Goal: Task Accomplishment & Management: Use online tool/utility

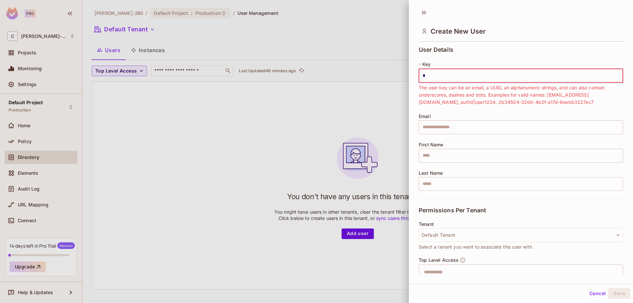
drag, startPoint x: 429, startPoint y: 78, endPoint x: 371, endPoint y: 77, distance: 58.4
click at [386, 77] on div "Create New User User Details * Key * ​ The user key can be an email, a UUID, an…" at bounding box center [316, 151] width 633 height 303
paste input "**********"
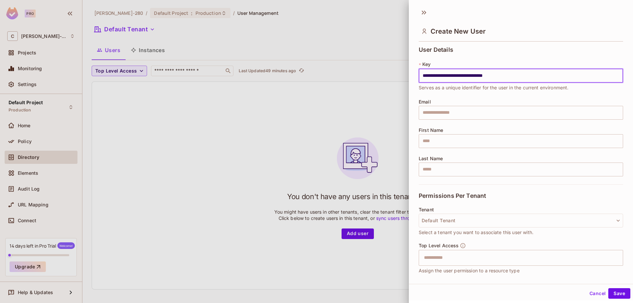
type input "**********"
drag, startPoint x: 485, startPoint y: 101, endPoint x: 485, endPoint y: 109, distance: 7.9
click at [485, 104] on div "Email ​" at bounding box center [521, 109] width 205 height 20
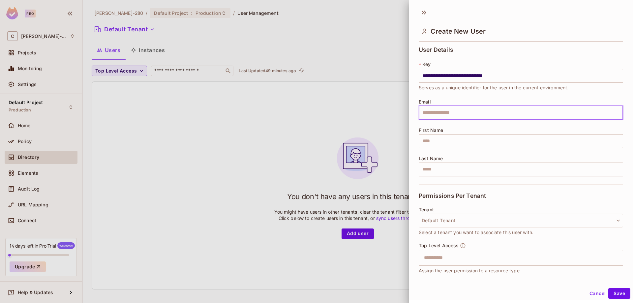
click at [485, 115] on input "text" at bounding box center [521, 113] width 205 height 14
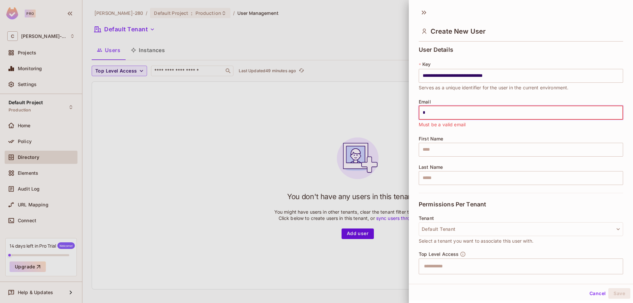
type input "**********"
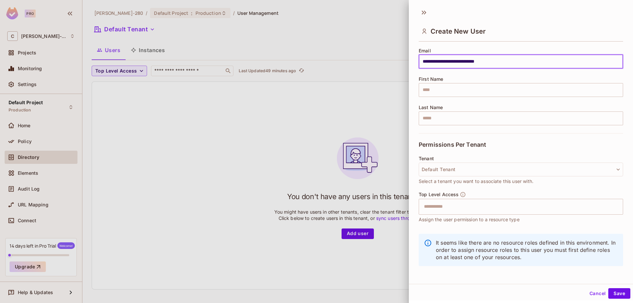
scroll to position [53, 0]
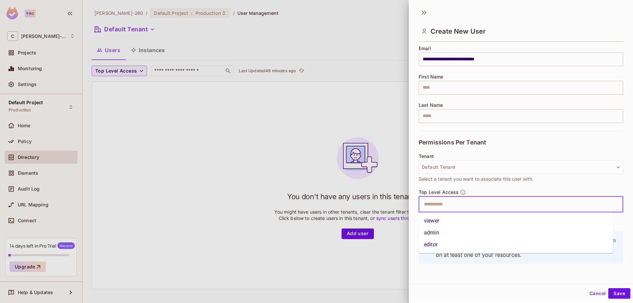
drag, startPoint x: 466, startPoint y: 204, endPoint x: 462, endPoint y: 207, distance: 4.9
click at [466, 204] on input "text" at bounding box center [515, 204] width 190 height 13
click at [439, 235] on li "admin" at bounding box center [516, 233] width 195 height 12
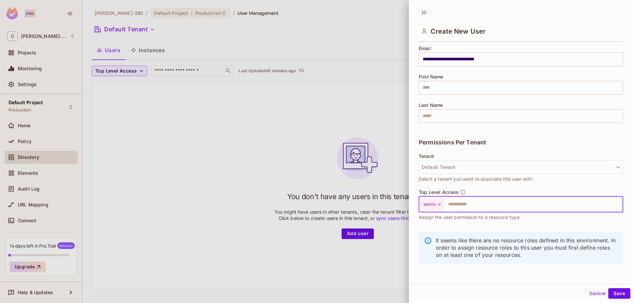
scroll to position [1, 0]
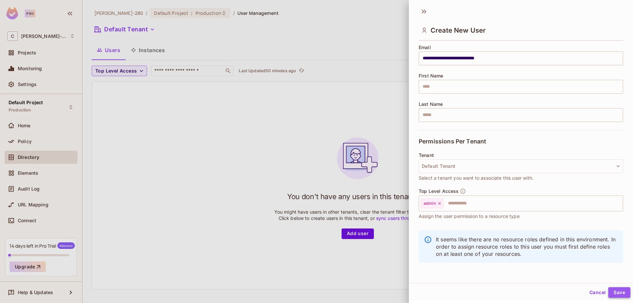
click at [615, 292] on button "Save" at bounding box center [620, 292] width 22 height 11
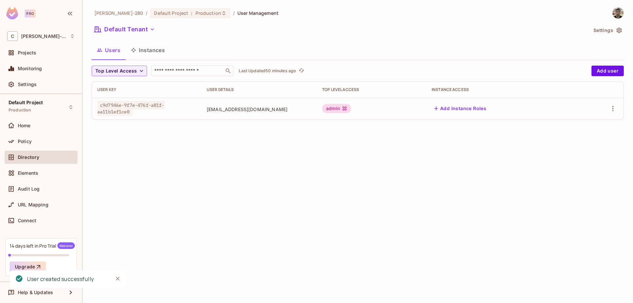
click at [482, 109] on button "Add Instance Roles" at bounding box center [460, 108] width 57 height 11
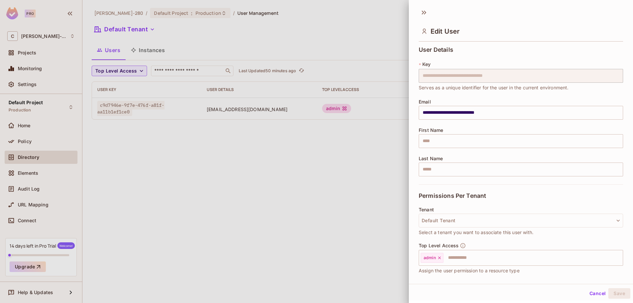
click at [336, 192] on div at bounding box center [316, 151] width 633 height 303
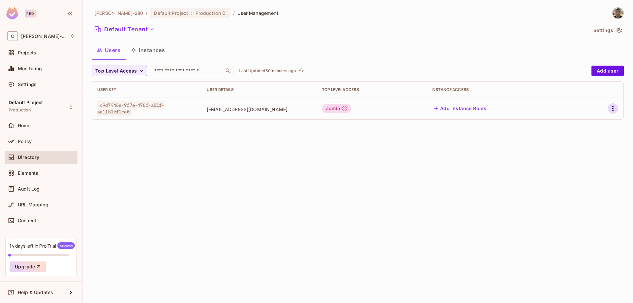
click at [614, 111] on icon "button" at bounding box center [613, 108] width 1 height 5
click at [449, 167] on div at bounding box center [316, 151] width 633 height 303
click at [157, 56] on button "Instances" at bounding box center [148, 50] width 45 height 16
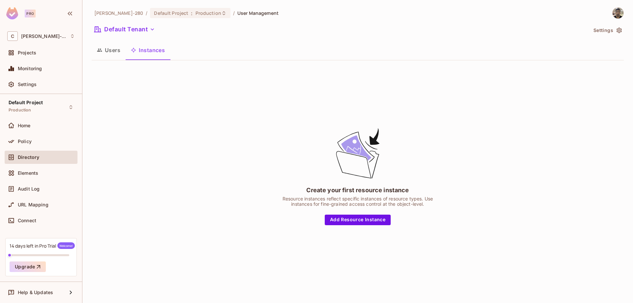
click at [365, 214] on div "Create your first resource instance Resource instances reflect specific instanc…" at bounding box center [357, 176] width 165 height 98
click at [366, 217] on button "Add Resource Instance" at bounding box center [358, 220] width 66 height 11
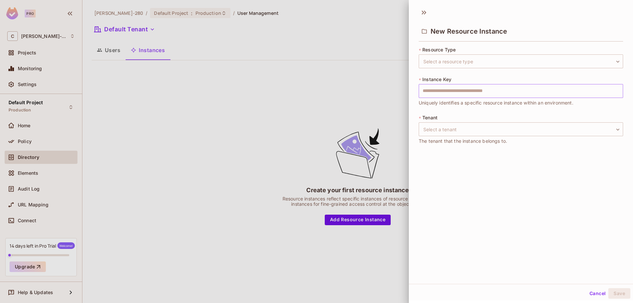
click at [449, 87] on input "text" at bounding box center [521, 91] width 205 height 14
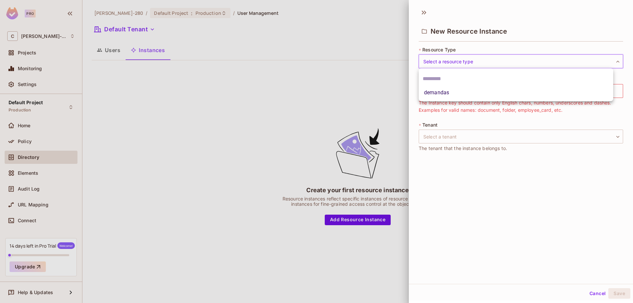
click at [456, 62] on body "Pro C [PERSON_NAME]-280 Projects Monitoring Settings Default Project Production…" at bounding box center [316, 151] width 633 height 303
click at [458, 88] on li "demandas" at bounding box center [516, 93] width 195 height 12
type input "********"
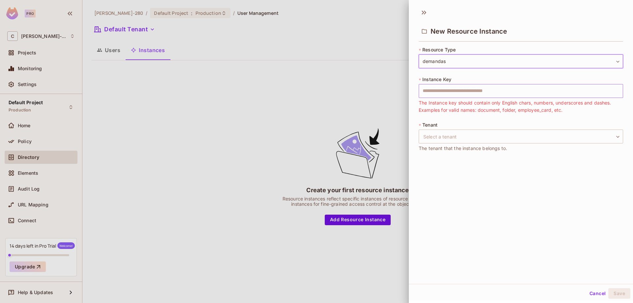
click at [450, 94] on input "text" at bounding box center [521, 91] width 205 height 14
paste input "**********"
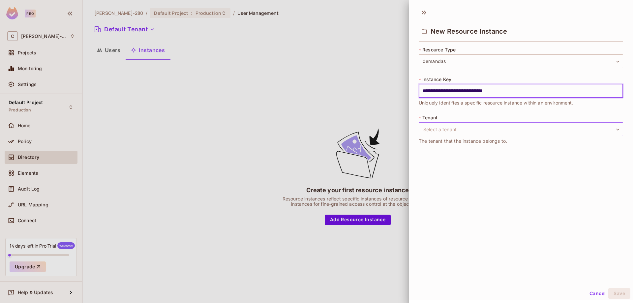
type input "**********"
click at [458, 131] on body "**********" at bounding box center [316, 151] width 633 height 303
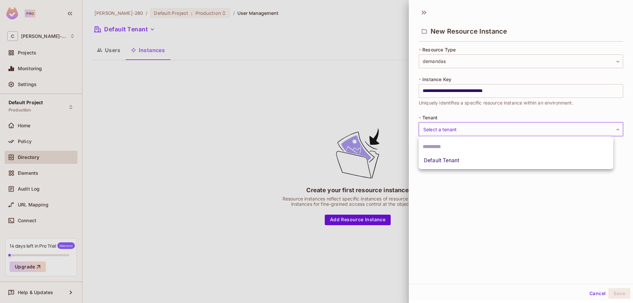
click at [476, 160] on li "Default Tenant" at bounding box center [516, 161] width 195 height 12
type input "*******"
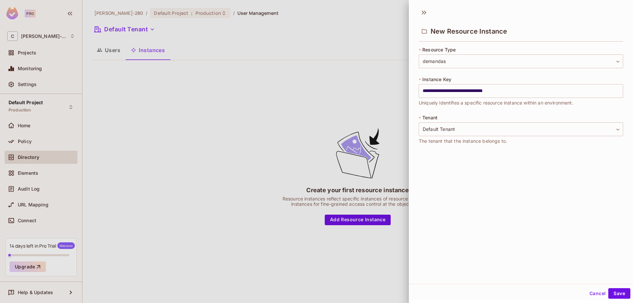
click at [496, 201] on div "**********" at bounding box center [521, 144] width 224 height 279
click at [612, 292] on button "Save" at bounding box center [620, 293] width 22 height 11
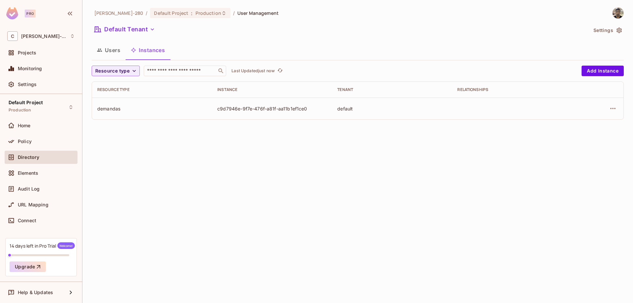
click at [112, 48] on button "Users" at bounding box center [109, 50] width 34 height 16
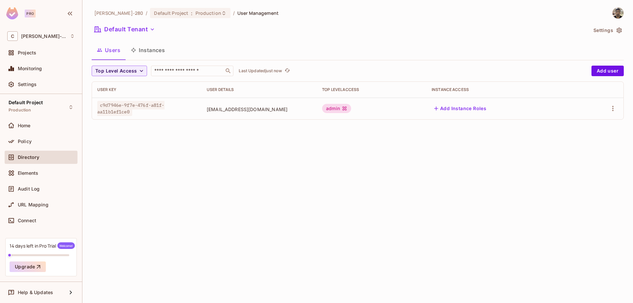
click at [151, 49] on button "Instances" at bounding box center [148, 50] width 45 height 16
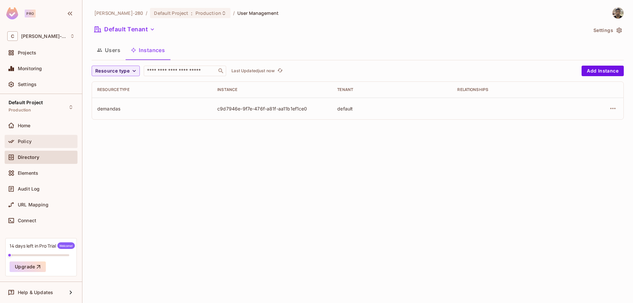
click at [65, 140] on div "Policy" at bounding box center [46, 141] width 57 height 5
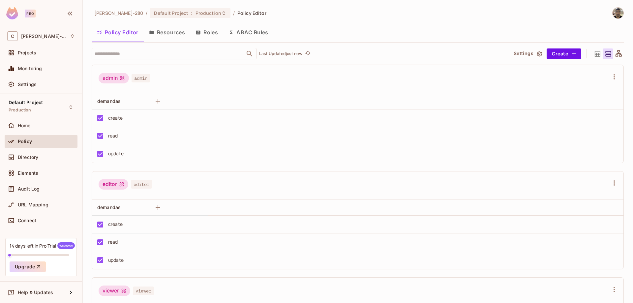
click at [60, 213] on div "URL Mapping" at bounding box center [41, 206] width 73 height 16
click at [51, 219] on div "Connect" at bounding box center [46, 220] width 57 height 5
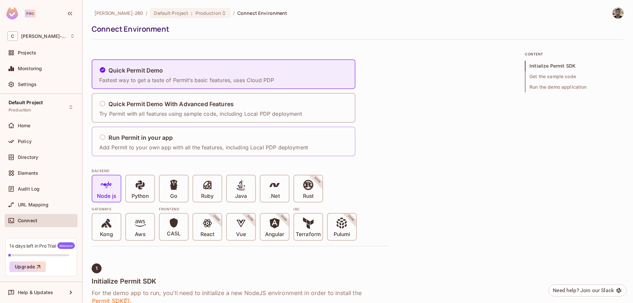
click at [165, 136] on h5 "Run Permit in your app" at bounding box center [141, 138] width 64 height 7
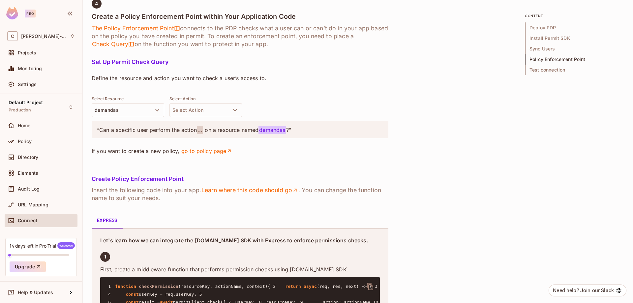
scroll to position [924, 0]
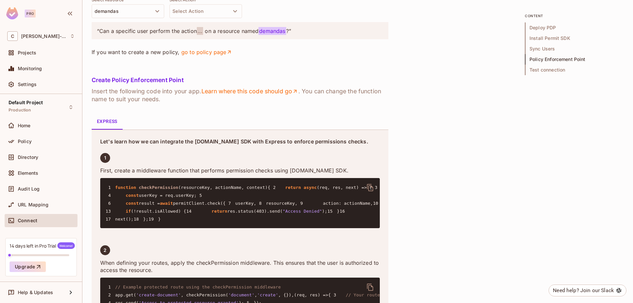
click at [197, 18] on button "Select Action" at bounding box center [206, 11] width 73 height 14
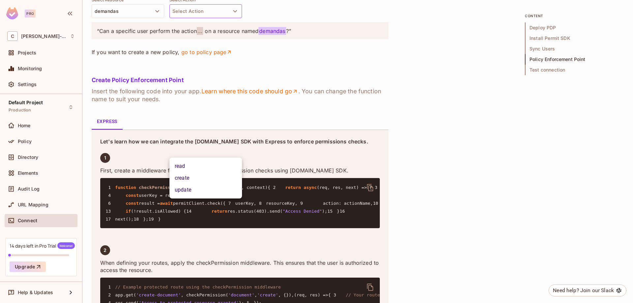
click at [293, 146] on div at bounding box center [316, 151] width 633 height 303
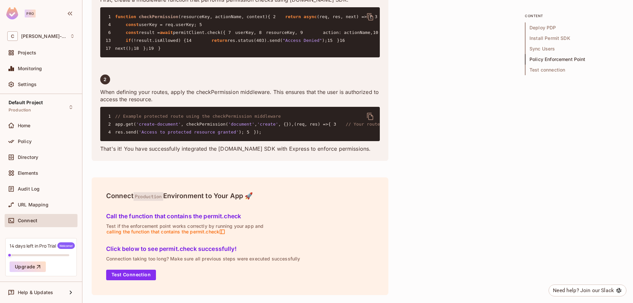
scroll to position [1361, 0]
click at [221, 231] on icon at bounding box center [222, 232] width 6 height 6
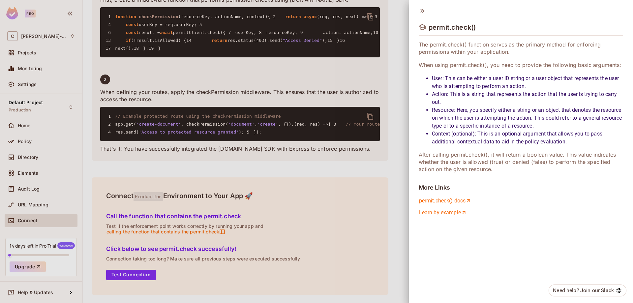
click at [366, 214] on div at bounding box center [316, 151] width 633 height 303
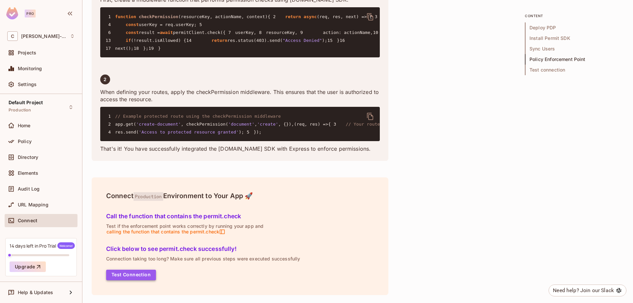
click at [150, 278] on button "Test Connection" at bounding box center [131, 275] width 50 height 11
